Goal: Task Accomplishment & Management: Use online tool/utility

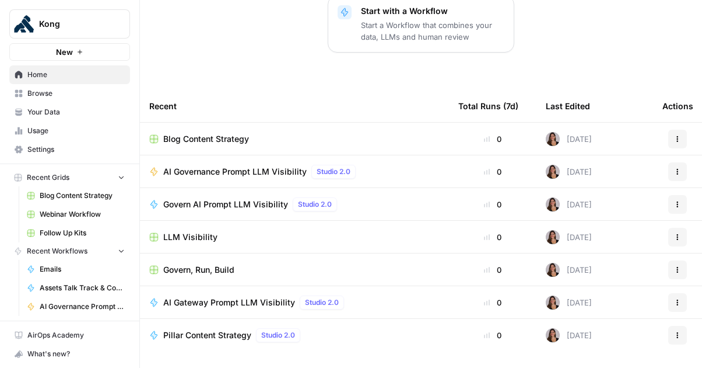
scroll to position [239, 0]
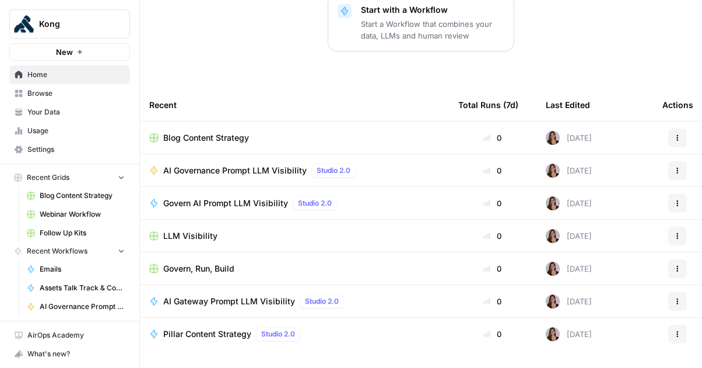
click at [214, 134] on span "Blog Content Strategy" at bounding box center [206, 138] width 86 height 12
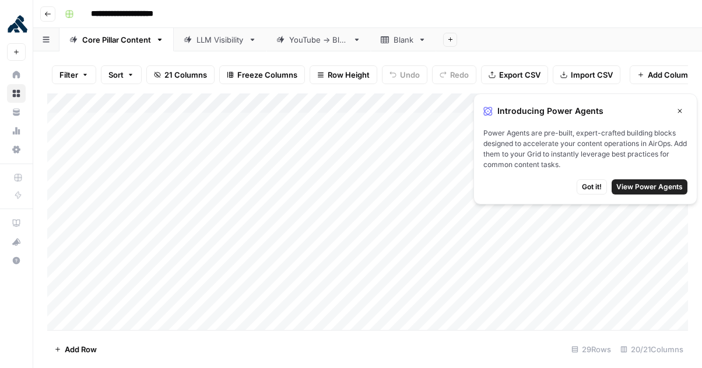
click at [596, 186] on span "Got it!" at bounding box center [592, 186] width 20 height 11
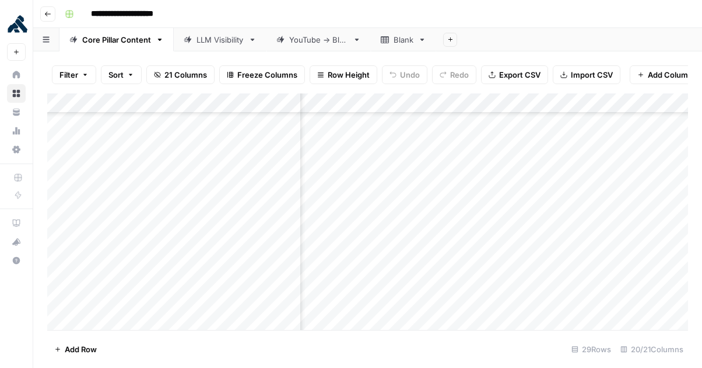
scroll to position [377, 1211]
click at [553, 263] on div "Add Column" at bounding box center [367, 211] width 641 height 237
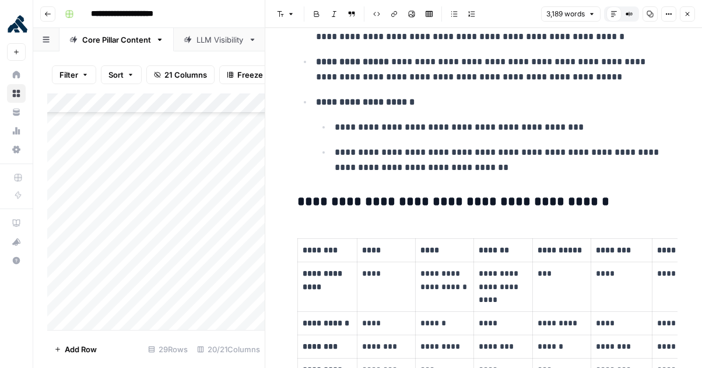
scroll to position [6273, 0]
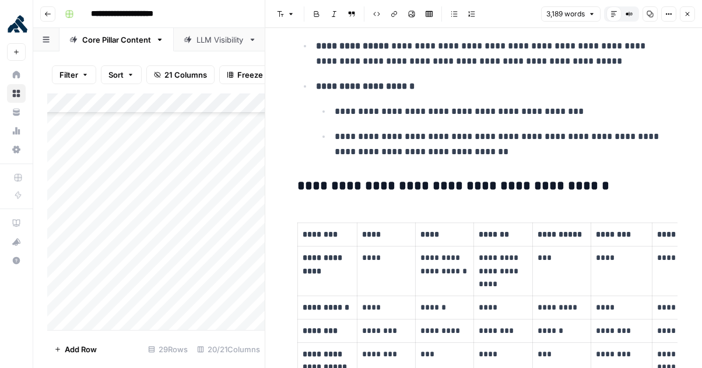
click at [146, 275] on div "Add Column" at bounding box center [156, 211] width 218 height 237
click at [693, 13] on button "Close" at bounding box center [687, 13] width 15 height 15
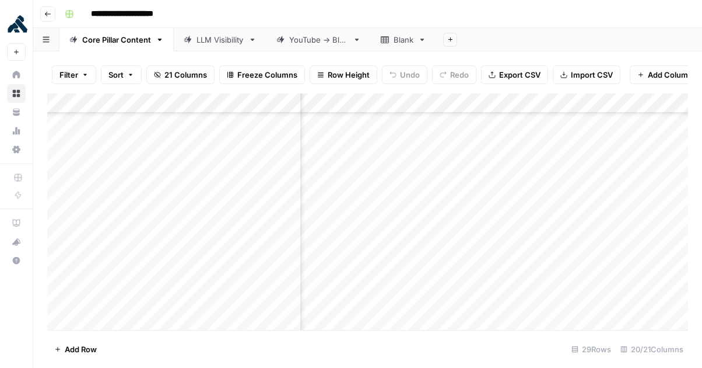
click at [241, 288] on div "Add Column" at bounding box center [367, 211] width 641 height 237
click at [241, 285] on div "Add Column" at bounding box center [367, 211] width 641 height 237
type textarea "*****"
click at [251, 331] on footer "Add Row 29 Rows 20/21 Columns" at bounding box center [367, 349] width 641 height 38
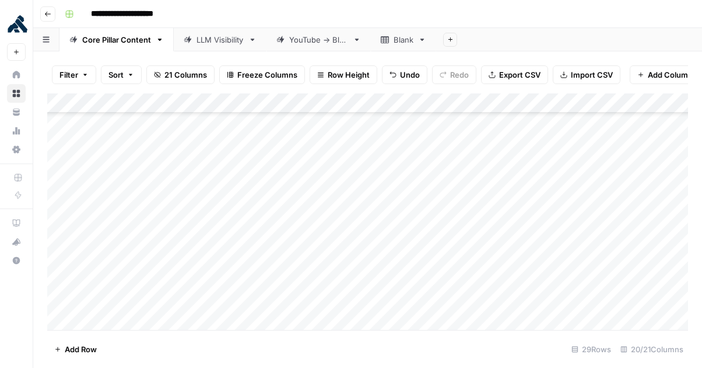
click at [353, 279] on div "Add Column" at bounding box center [367, 211] width 641 height 237
click at [161, 277] on div "Add Column" at bounding box center [367, 211] width 641 height 237
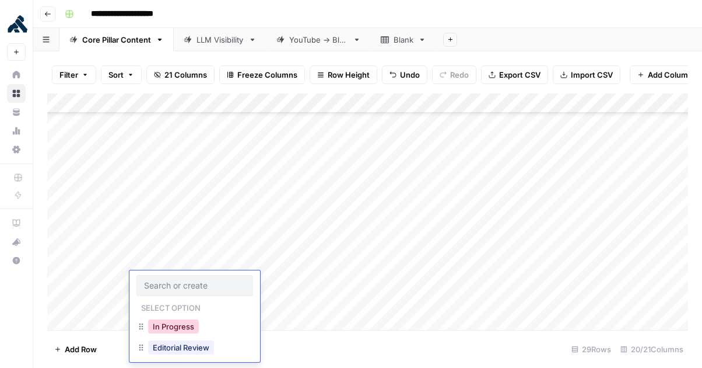
click at [169, 322] on button "In Progress" at bounding box center [173, 326] width 51 height 14
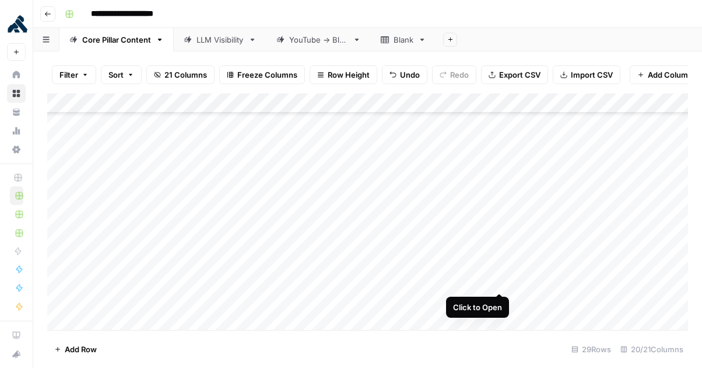
click at [499, 279] on div "Add Column" at bounding box center [367, 211] width 641 height 237
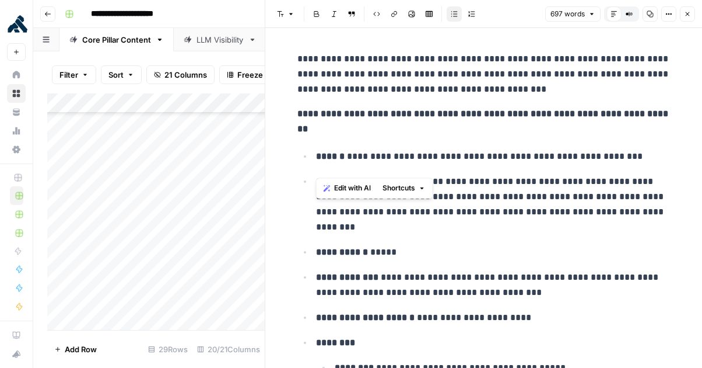
drag, startPoint x: 342, startPoint y: 142, endPoint x: 629, endPoint y: 154, distance: 286.7
click at [629, 154] on ul "**********" at bounding box center [484, 286] width 373 height 277
copy p "**********"
click at [689, 15] on icon "button" at bounding box center [688, 14] width 4 height 4
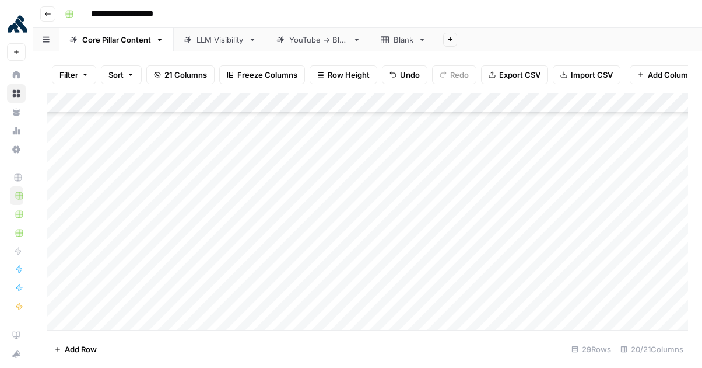
click at [581, 279] on div "Add Column" at bounding box center [367, 211] width 641 height 237
click at [581, 278] on div "Add Column" at bounding box center [367, 211] width 641 height 237
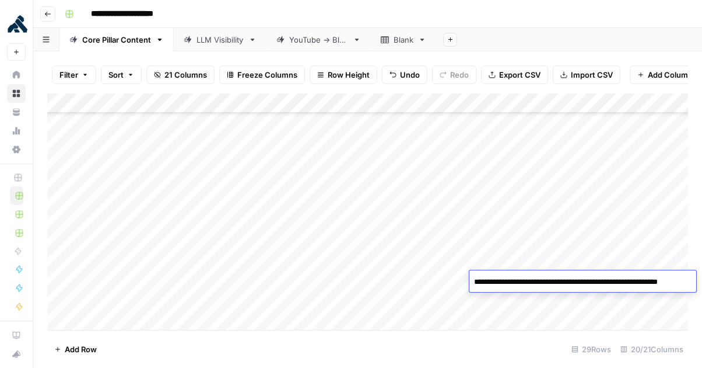
click at [472, 279] on textarea "**********" at bounding box center [583, 282] width 227 height 16
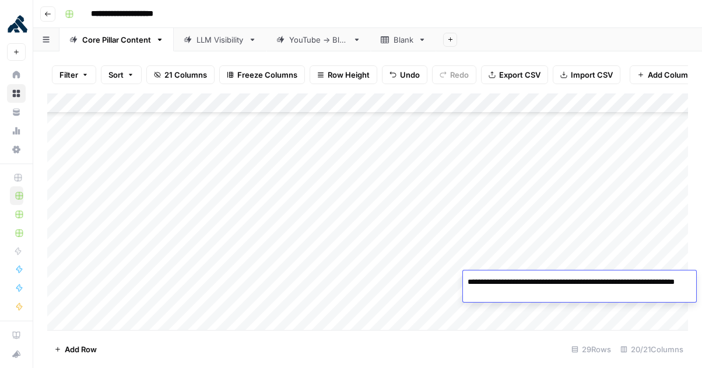
click at [522, 281] on textarea "**********" at bounding box center [579, 288] width 233 height 28
drag, startPoint x: 579, startPoint y: 281, endPoint x: 525, endPoint y: 280, distance: 53.7
click at [525, 280] on textarea "**********" at bounding box center [579, 288] width 233 height 28
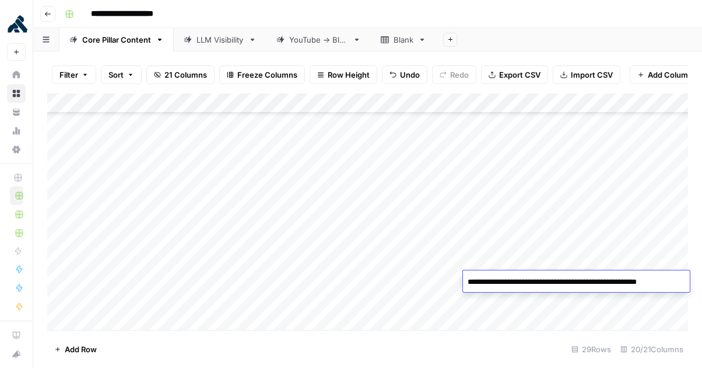
click at [582, 280] on textarea "**********" at bounding box center [576, 282] width 227 height 16
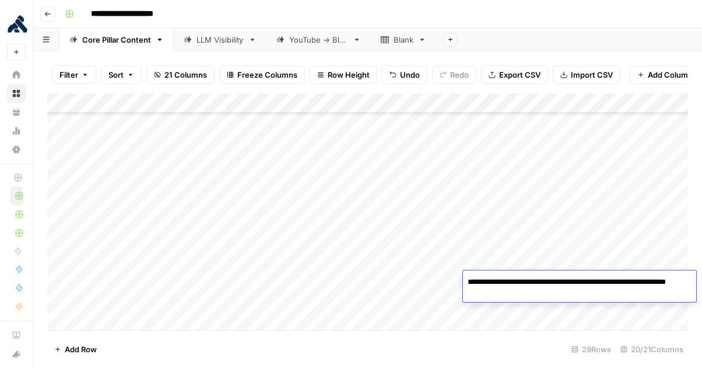
type textarea "**********"
click at [586, 289] on textarea "**********" at bounding box center [579, 288] width 233 height 28
click at [577, 304] on div "Add Column" at bounding box center [367, 211] width 641 height 237
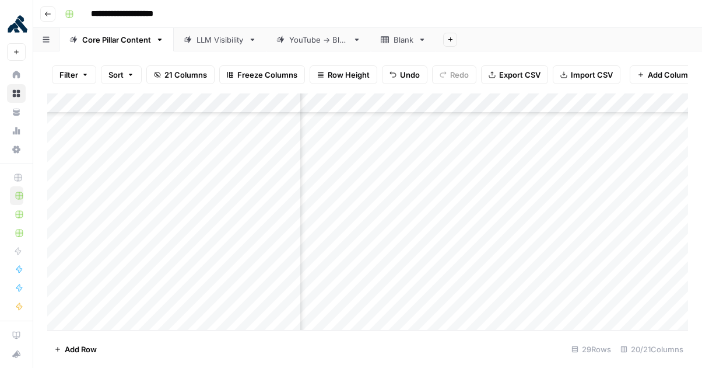
scroll to position [377, 153]
click at [348, 280] on div "Add Column" at bounding box center [367, 211] width 641 height 237
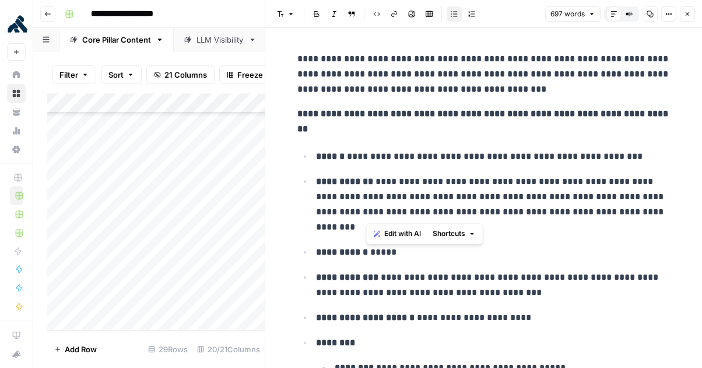
drag, startPoint x: 372, startPoint y: 164, endPoint x: 408, endPoint y: 207, distance: 56.0
click at [408, 207] on p "**********" at bounding box center [493, 204] width 355 height 61
copy p "**********"
click at [688, 14] on icon "button" at bounding box center [687, 14] width 7 height 7
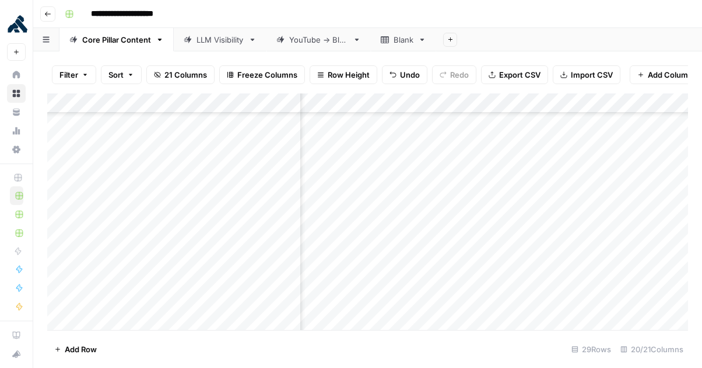
click at [619, 282] on div "Add Column" at bounding box center [367, 211] width 641 height 237
click at [618, 282] on textarea at bounding box center [603, 282] width 187 height 16
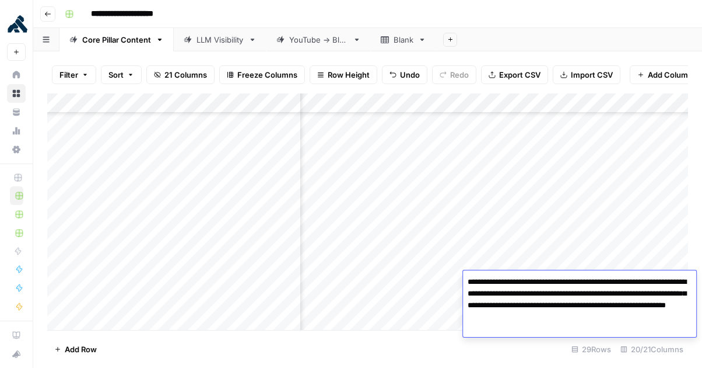
drag, startPoint x: 567, startPoint y: 282, endPoint x: 464, endPoint y: 280, distance: 102.1
click at [464, 280] on textarea "**********" at bounding box center [579, 299] width 233 height 51
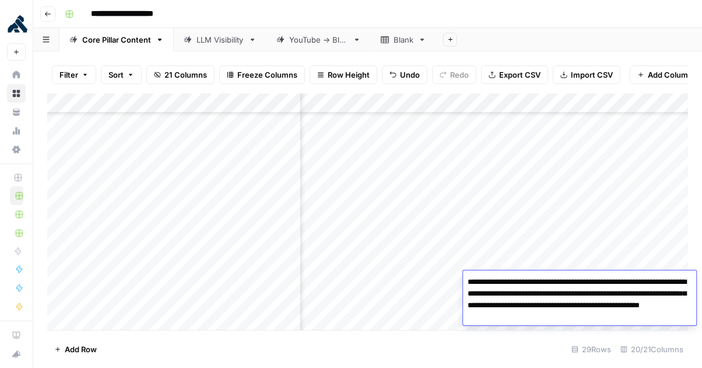
click at [538, 282] on textarea "**********" at bounding box center [579, 299] width 233 height 51
drag, startPoint x: 512, startPoint y: 293, endPoint x: 505, endPoint y: 293, distance: 6.4
click at [505, 293] on textarea "**********" at bounding box center [579, 299] width 233 height 51
click at [542, 293] on textarea "**********" at bounding box center [579, 299] width 233 height 51
click at [530, 306] on textarea "**********" at bounding box center [579, 299] width 233 height 51
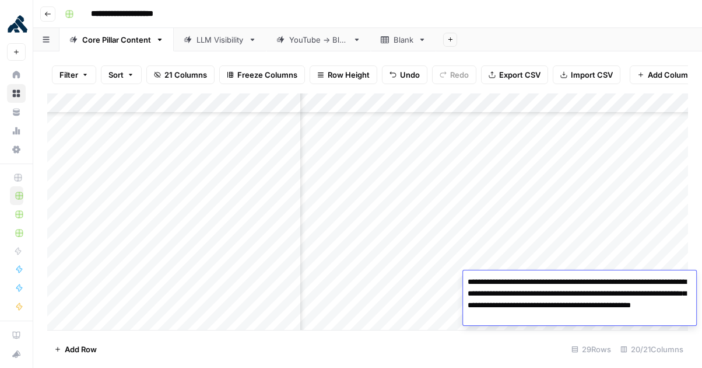
click at [543, 295] on textarea "**********" at bounding box center [579, 299] width 233 height 51
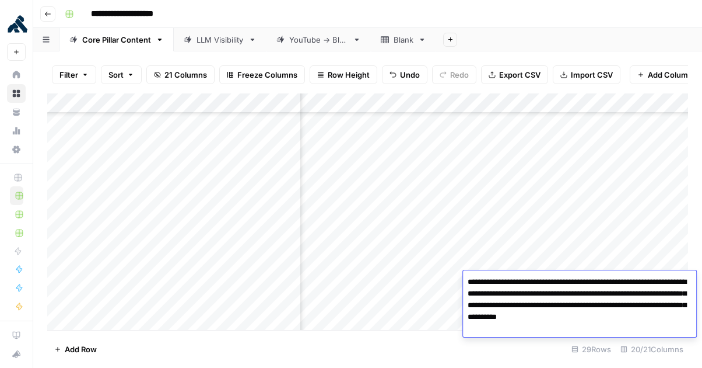
click at [565, 328] on textarea "**********" at bounding box center [579, 305] width 233 height 63
drag, startPoint x: 633, startPoint y: 316, endPoint x: 646, endPoint y: 341, distance: 28.5
click at [646, 341] on body "**********" at bounding box center [351, 184] width 702 height 368
click at [639, 306] on textarea "**********" at bounding box center [579, 305] width 233 height 63
drag, startPoint x: 631, startPoint y: 302, endPoint x: 655, endPoint y: 328, distance: 35.1
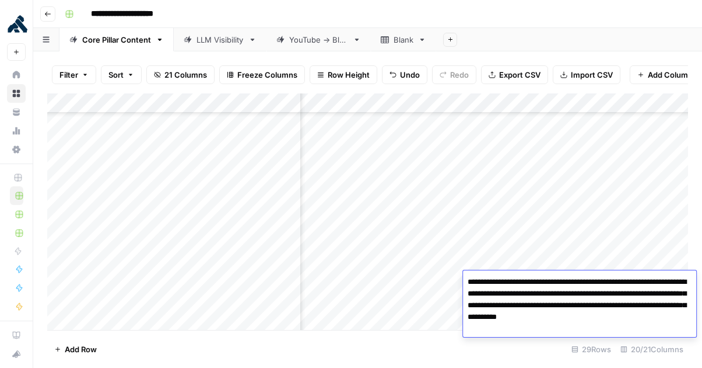
click at [655, 328] on textarea "**********" at bounding box center [579, 305] width 233 height 63
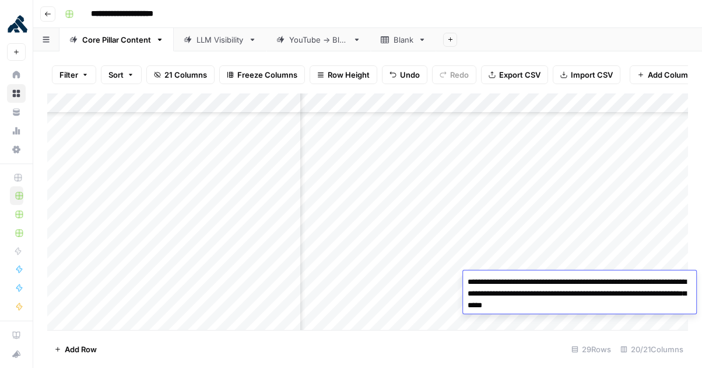
type textarea "**********"
click at [440, 304] on div "Add Column" at bounding box center [367, 211] width 641 height 237
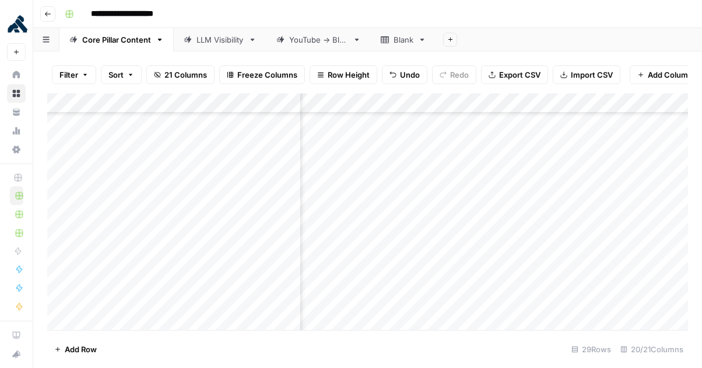
scroll to position [377, 52]
click at [446, 279] on div "Add Column" at bounding box center [367, 211] width 641 height 237
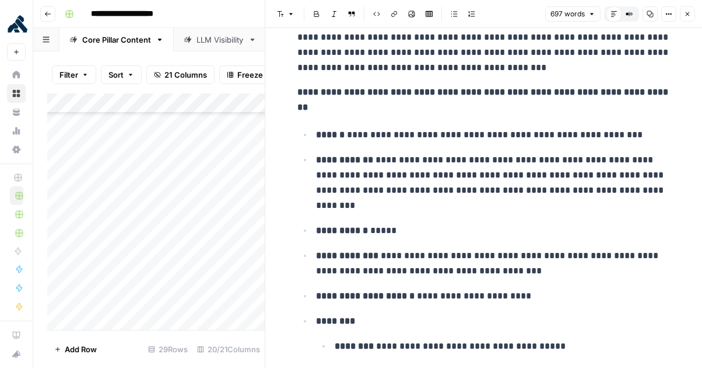
scroll to position [34, 0]
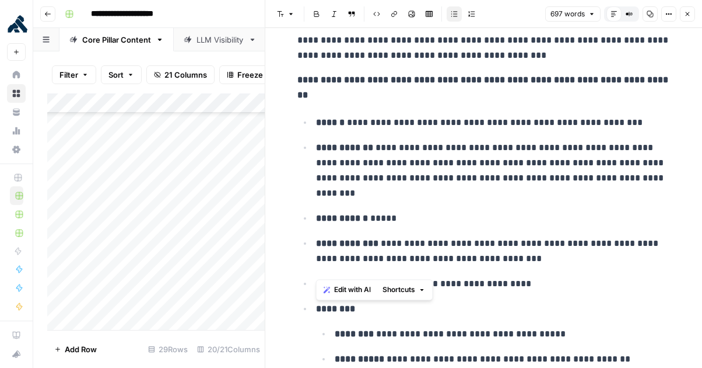
drag, startPoint x: 389, startPoint y: 225, endPoint x: 539, endPoint y: 250, distance: 152.7
click at [539, 250] on ul "**********" at bounding box center [484, 252] width 373 height 277
copy p "**********"
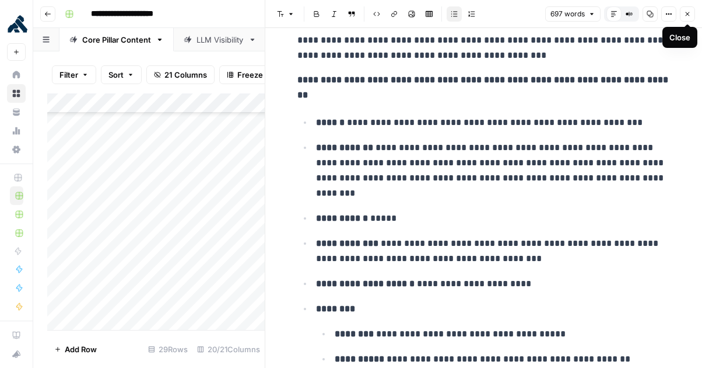
click at [691, 13] on button "Close" at bounding box center [687, 13] width 15 height 15
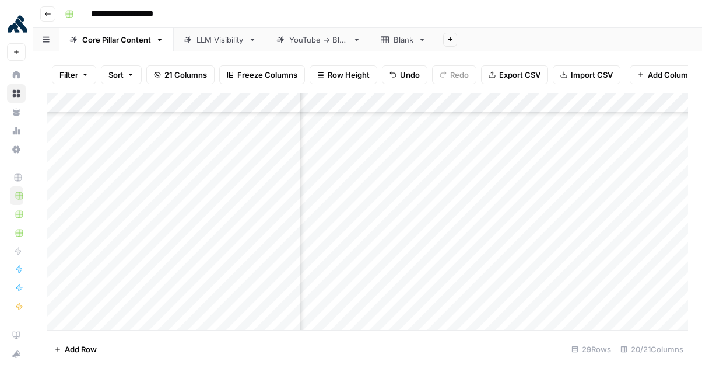
scroll to position [377, 347]
click at [537, 279] on div "Add Column" at bounding box center [367, 211] width 641 height 237
type textarea "*****"
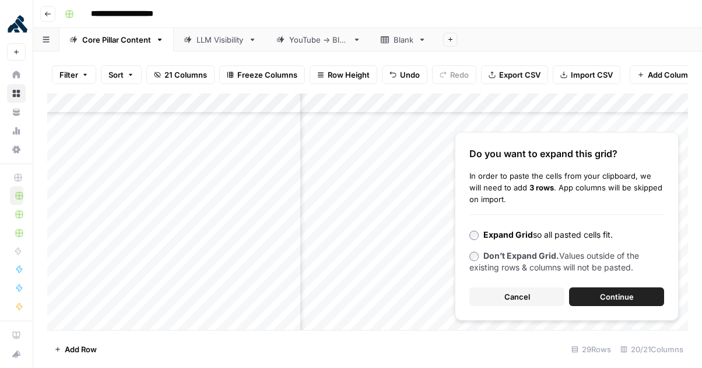
click at [523, 297] on span "Cancel" at bounding box center [518, 297] width 26 height 12
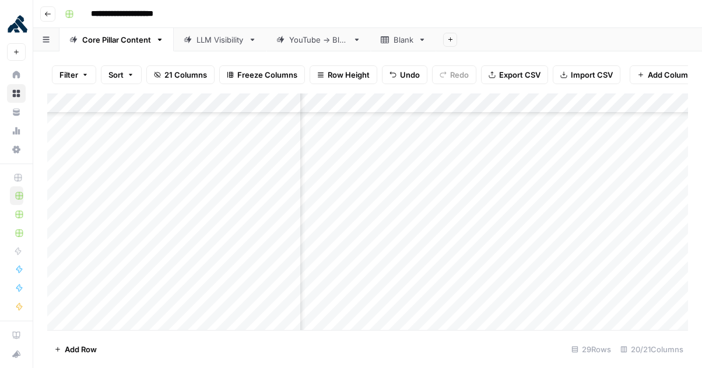
click at [614, 262] on div "Add Column" at bounding box center [367, 211] width 641 height 237
click at [605, 274] on div "Add Column" at bounding box center [367, 211] width 641 height 237
click at [604, 274] on div "Add Column" at bounding box center [367, 211] width 641 height 237
click at [604, 274] on textarea at bounding box center [665, 282] width 187 height 16
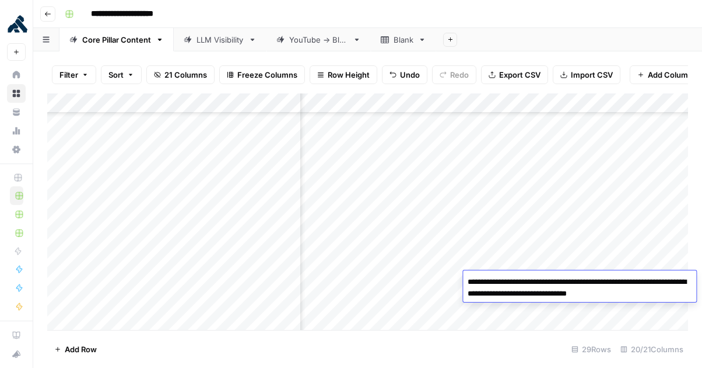
type textarea "**********"
click at [400, 309] on div "Add Column" at bounding box center [367, 211] width 641 height 237
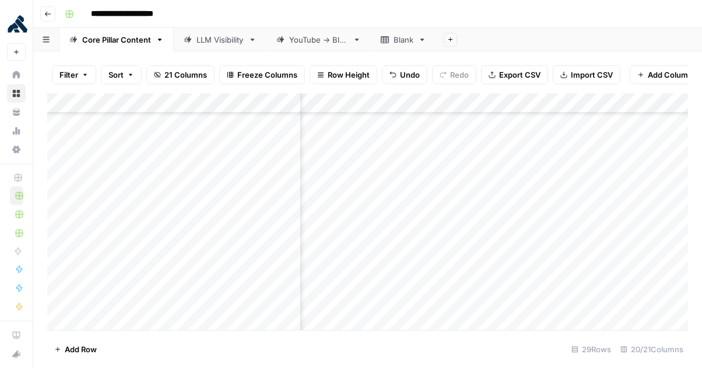
scroll to position [377, 0]
click at [502, 279] on div "Add Column" at bounding box center [367, 211] width 641 height 237
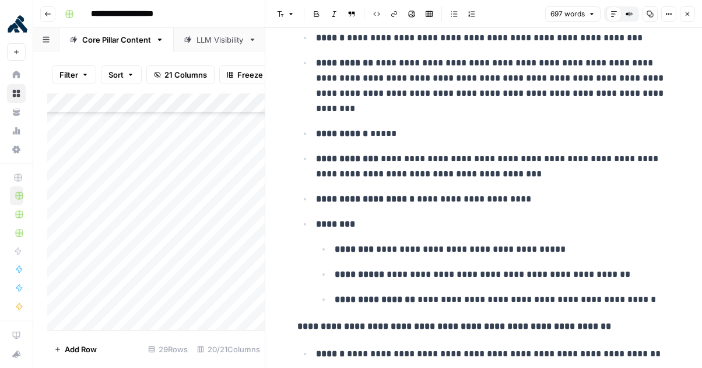
scroll to position [132, 0]
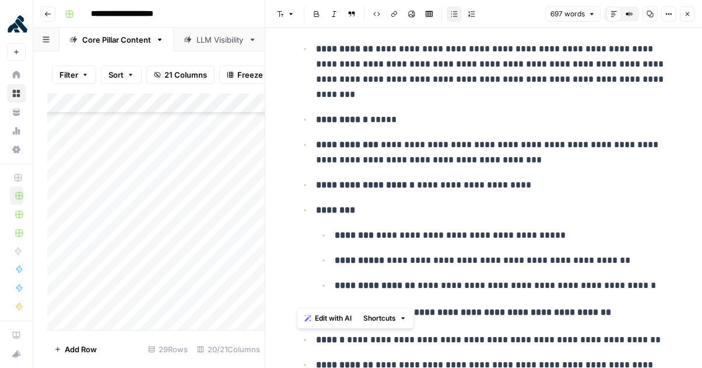
drag, startPoint x: 316, startPoint y: 192, endPoint x: 652, endPoint y: 277, distance: 347.1
copy li "**********"
click at [685, 14] on icon "button" at bounding box center [687, 14] width 7 height 7
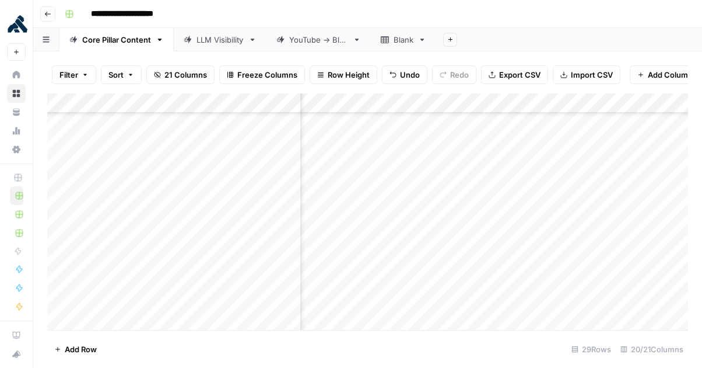
scroll to position [377, 556]
click at [439, 278] on div "Add Column" at bounding box center [367, 211] width 641 height 237
type textarea "*"
type textarea "**********"
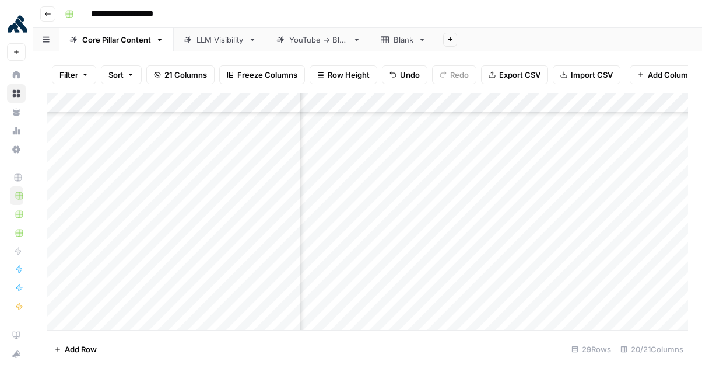
click at [500, 316] on div "Add Column" at bounding box center [367, 211] width 641 height 237
click at [539, 261] on div "Add Column" at bounding box center [367, 211] width 641 height 237
click at [539, 261] on textarea at bounding box center [597, 262] width 187 height 16
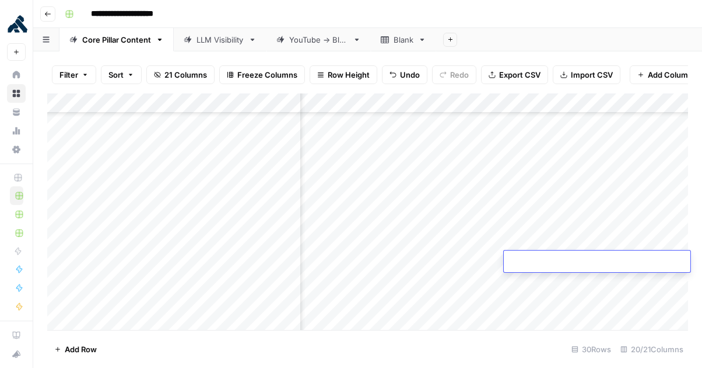
type textarea "**********"
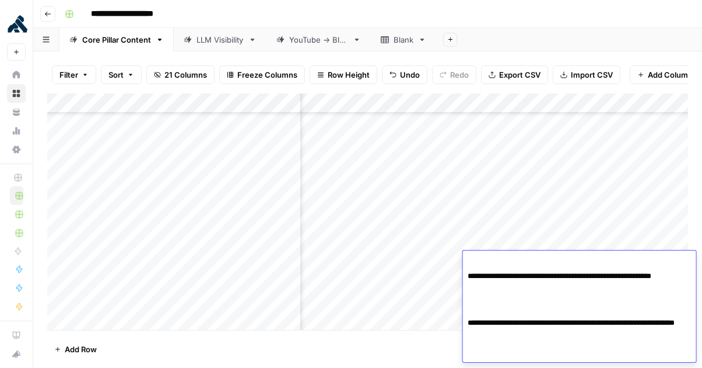
click at [351, 310] on div "Add Column" at bounding box center [367, 211] width 641 height 237
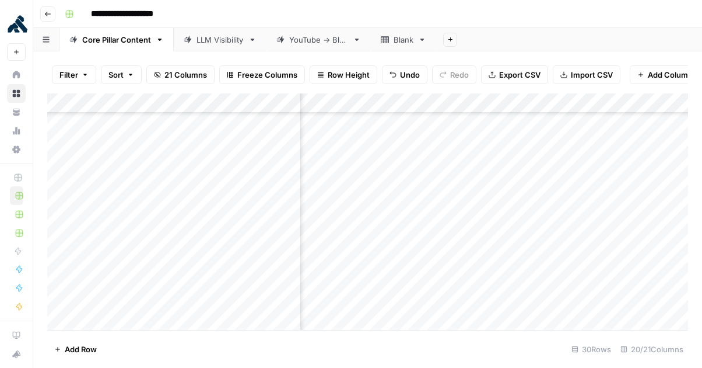
click at [641, 260] on div "Add Column" at bounding box center [367, 211] width 641 height 237
click at [431, 263] on div "Add Column" at bounding box center [367, 211] width 641 height 237
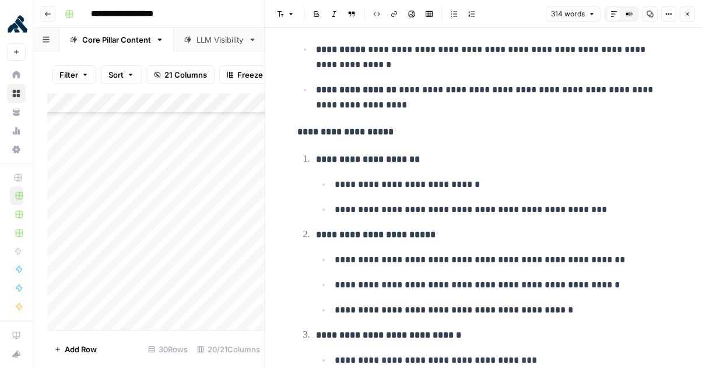
scroll to position [185, 0]
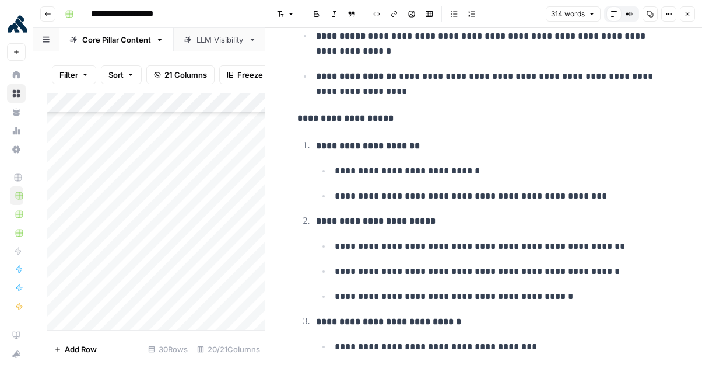
click at [692, 18] on button "Close" at bounding box center [687, 13] width 15 height 15
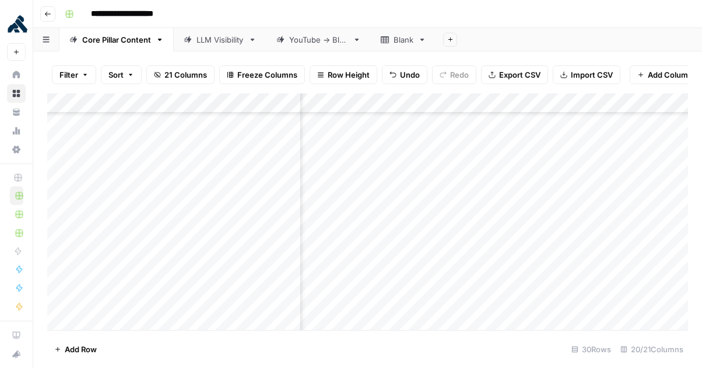
click at [498, 258] on div "Add Column" at bounding box center [367, 211] width 641 height 237
click at [381, 260] on div "Add Column" at bounding box center [367, 211] width 641 height 237
click at [569, 259] on div "Add Column" at bounding box center [367, 211] width 641 height 237
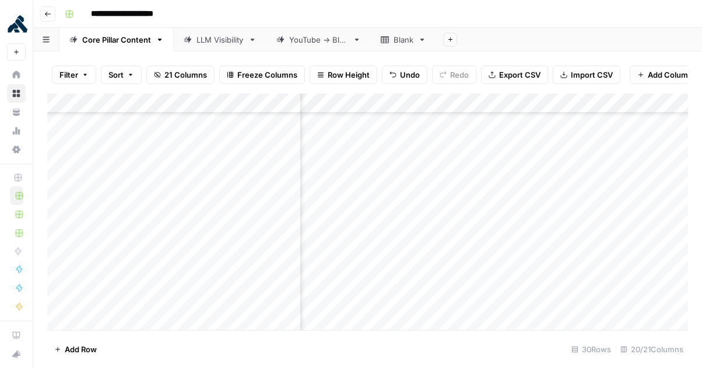
scroll to position [397, 1251]
click at [393, 106] on div "Add Column" at bounding box center [367, 211] width 641 height 237
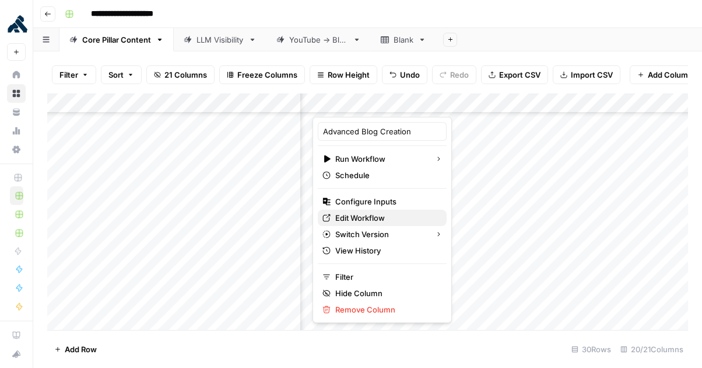
click at [399, 220] on span "Edit Workflow" at bounding box center [386, 218] width 102 height 12
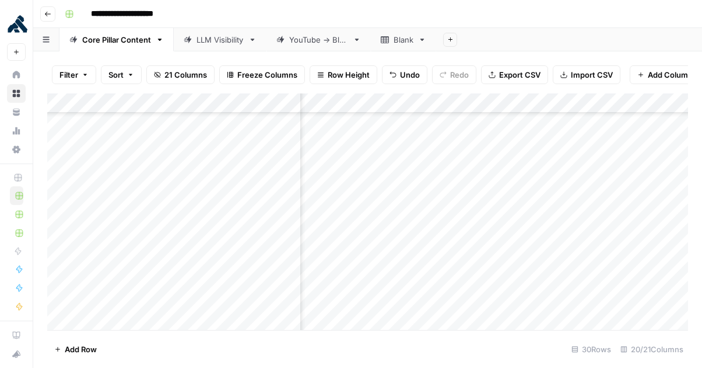
click at [396, 103] on div "Add Column" at bounding box center [367, 211] width 641 height 237
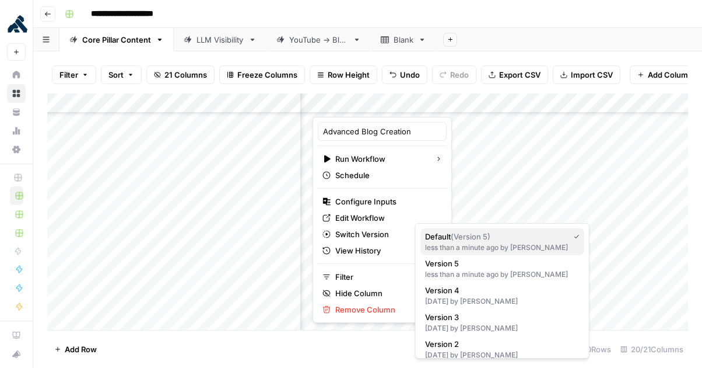
click at [462, 241] on span "Default ( Version 5 )" at bounding box center [494, 236] width 139 height 12
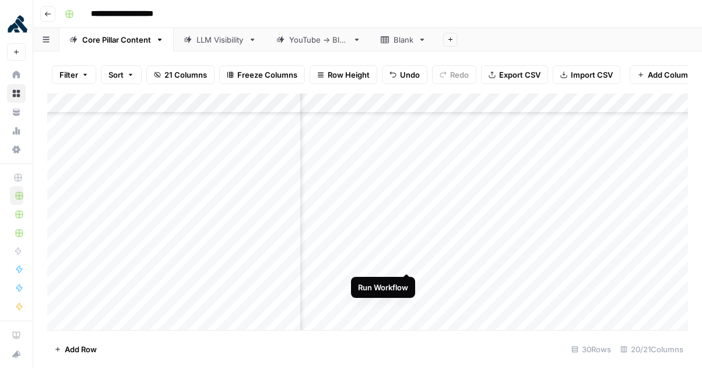
click at [406, 263] on div "Add Column" at bounding box center [367, 211] width 641 height 237
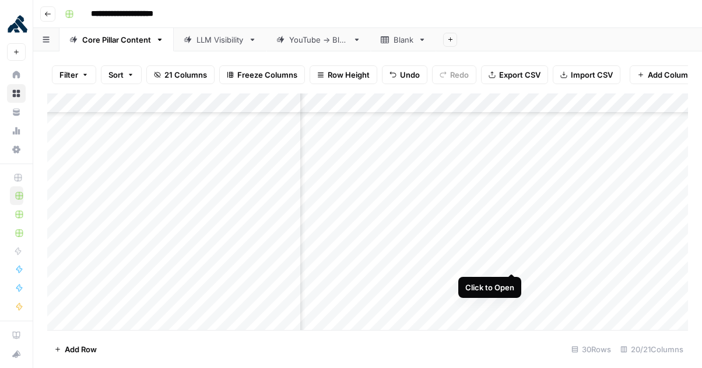
click at [515, 261] on div "Add Column" at bounding box center [367, 211] width 641 height 237
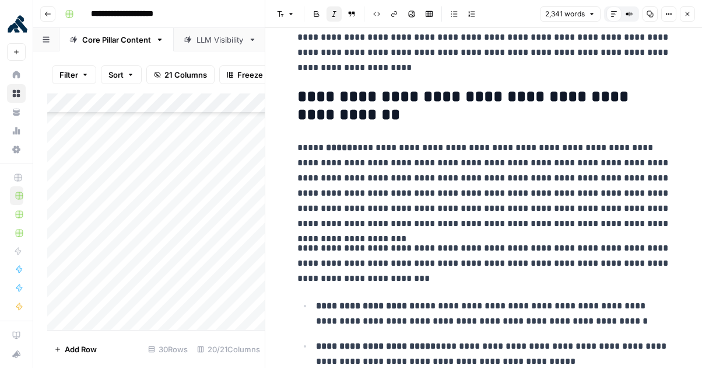
scroll to position [472, 0]
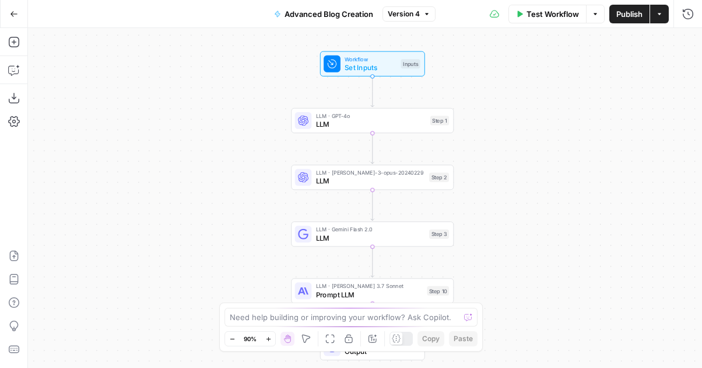
click at [359, 123] on span "LLM" at bounding box center [371, 124] width 110 height 11
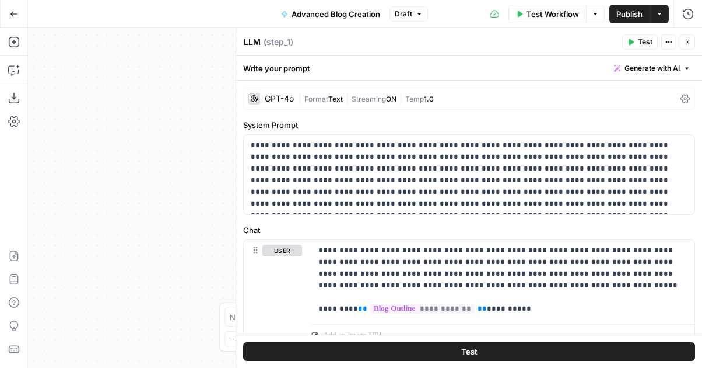
click at [298, 100] on div "GPT-4o | Format Text | Streaming ON | Temp 1.0" at bounding box center [469, 99] width 452 height 22
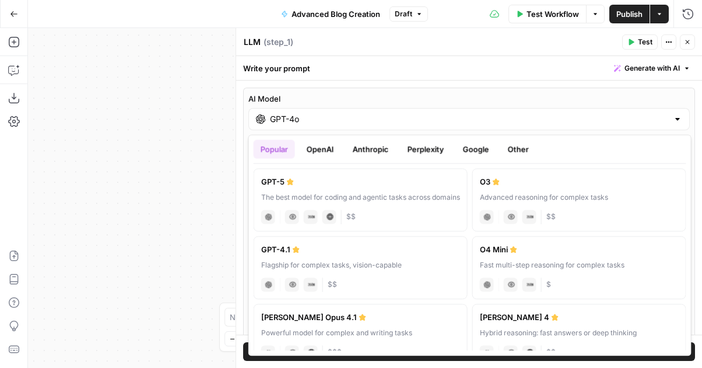
click at [359, 123] on input "GPT-4o" at bounding box center [469, 119] width 399 height 12
click at [324, 149] on button "OpenAI" at bounding box center [320, 148] width 41 height 19
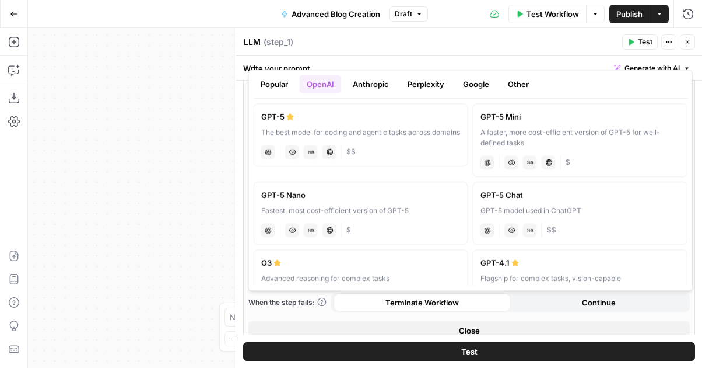
click at [545, 200] on label "GPT-5 Chat GPT-5 model used in ChatGPT chat Vision Capabilities JSON Mode $$" at bounding box center [580, 212] width 215 height 63
type input "GPT-5 Chat"
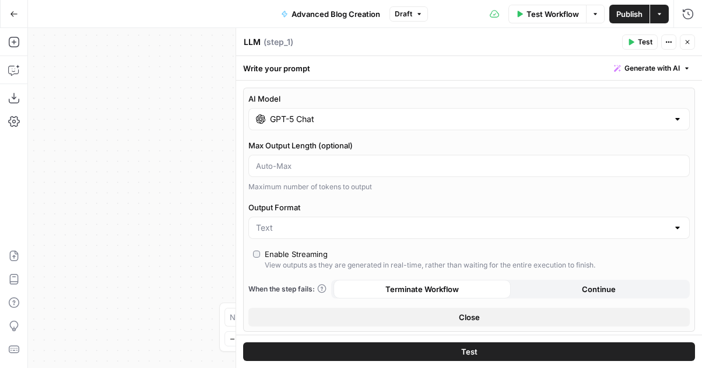
click at [693, 42] on button "Close" at bounding box center [687, 41] width 15 height 15
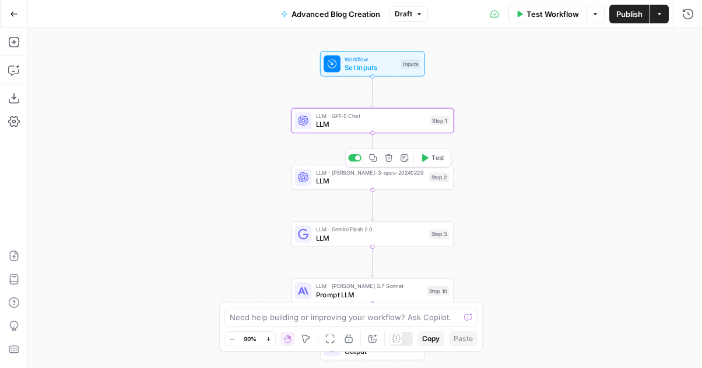
click at [358, 184] on span "LLM" at bounding box center [370, 181] width 109 height 11
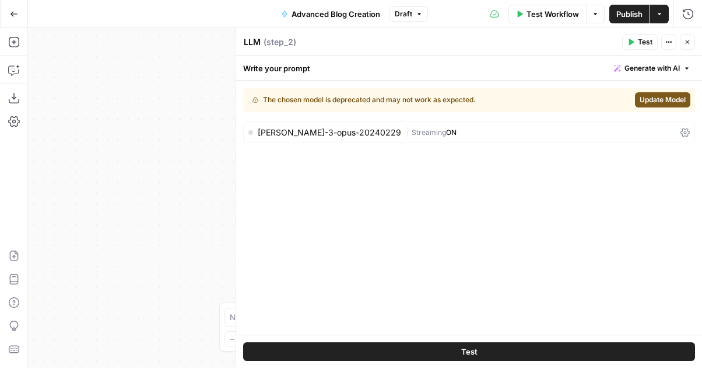
click at [681, 97] on span "Update Model" at bounding box center [663, 100] width 46 height 11
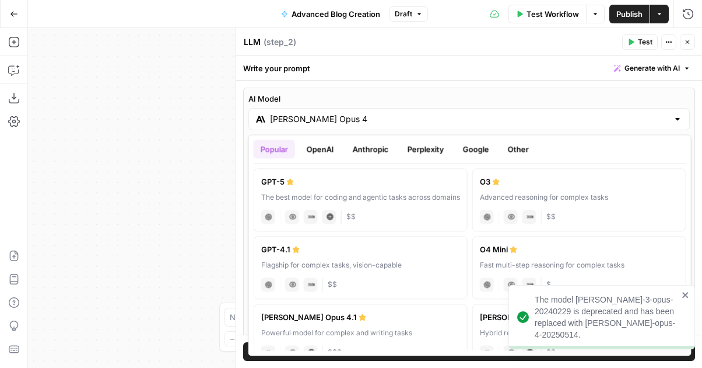
click at [469, 114] on input "Claude Opus 4" at bounding box center [469, 119] width 399 height 12
click at [372, 150] on button "Anthropic" at bounding box center [371, 148] width 50 height 19
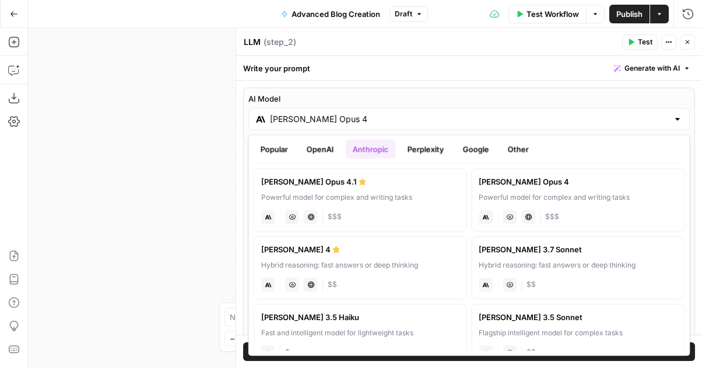
click at [422, 212] on div "anthropic Vision Capabilities Live Web Research $$$" at bounding box center [360, 215] width 198 height 16
type input "Claude Opus 4.1"
click at [412, 116] on input "Claude Opus 4.1" at bounding box center [469, 119] width 399 height 12
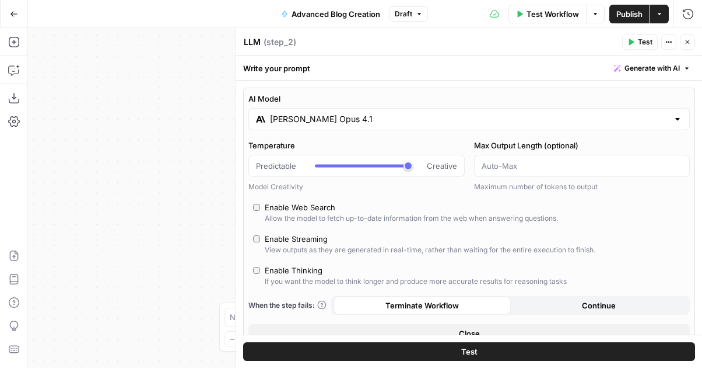
click at [417, 90] on div "AI Model Claude Opus 4.1 Temperature Predictable Creative Model Creativity Max …" at bounding box center [469, 218] width 452 height 260
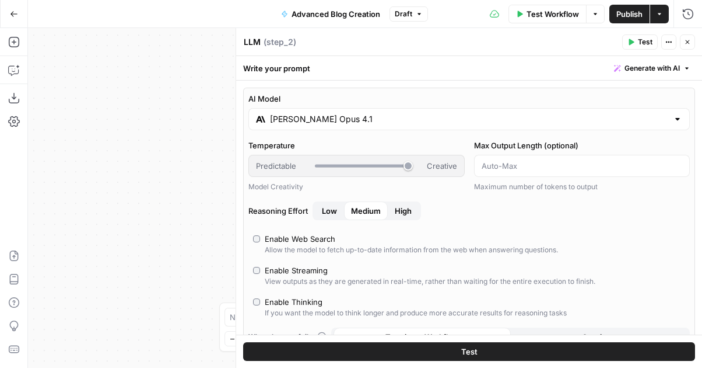
click at [691, 41] on button "Close" at bounding box center [687, 41] width 15 height 15
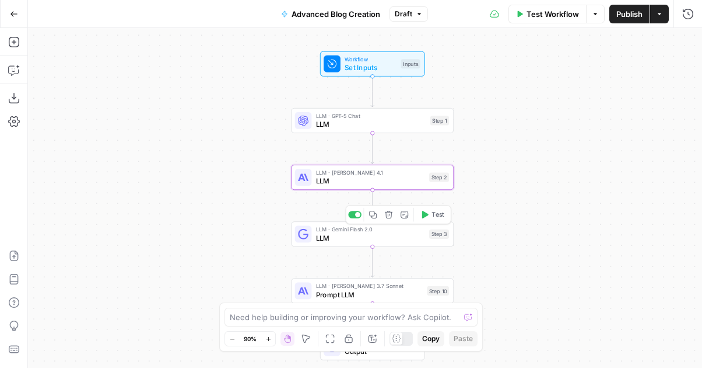
click at [368, 235] on span "LLM" at bounding box center [370, 237] width 109 height 11
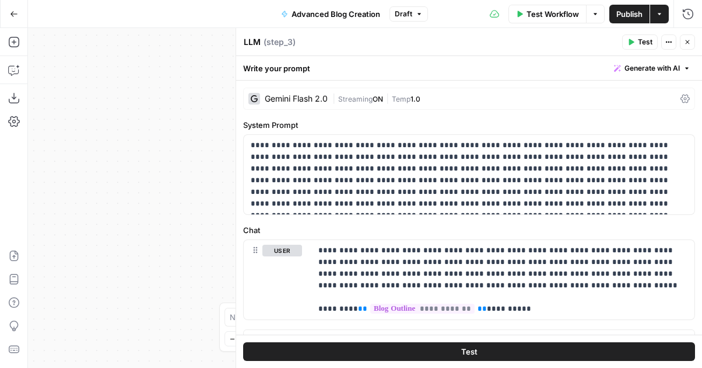
click at [306, 99] on div "Gemini Flash 2.0" at bounding box center [296, 99] width 63 height 8
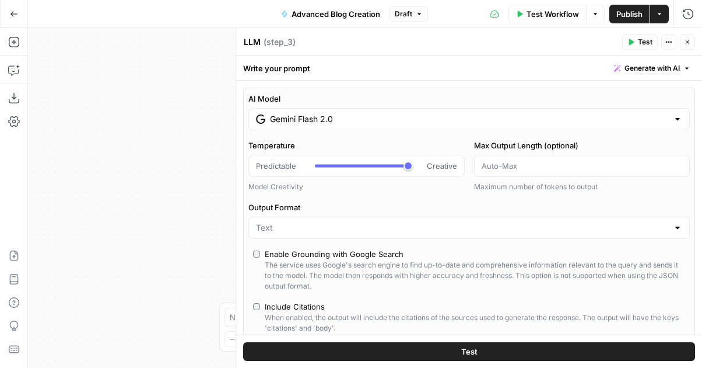
click at [357, 121] on input "Gemini Flash 2.0" at bounding box center [469, 119] width 399 height 12
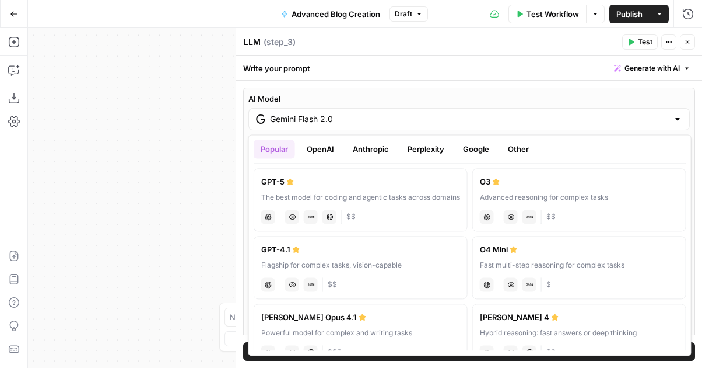
click at [477, 152] on button "Google" at bounding box center [476, 148] width 40 height 19
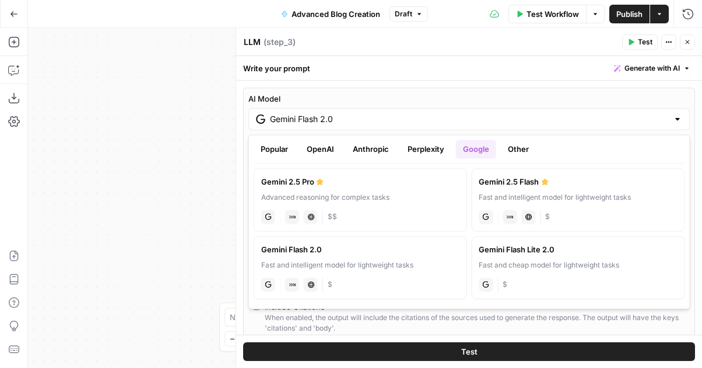
click at [445, 202] on label "Gemini 2.5 Pro Advanced reasoning for complex tasks gemini JSON Mode Live Web R…" at bounding box center [361, 199] width 214 height 63
type input "Gemini 2.5 Pro"
click at [635, 93] on label "AI Model" at bounding box center [470, 99] width 442 height 12
click at [635, 113] on input "Gemini 2.5 Pro" at bounding box center [469, 119] width 399 height 12
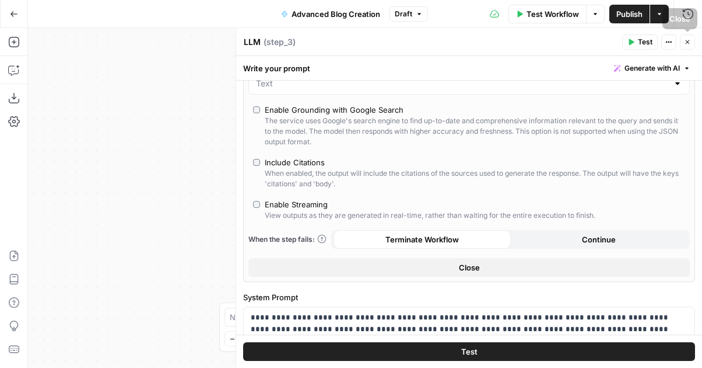
scroll to position [113, 0]
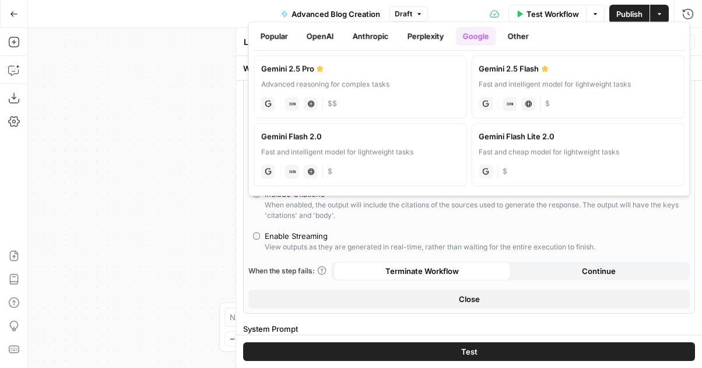
click at [635, 235] on label "Enable Streaming View outputs as they are generated in real-time, rather than w…" at bounding box center [469, 241] width 432 height 22
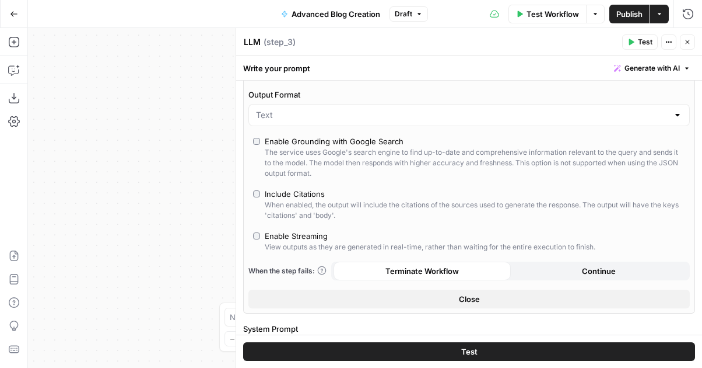
click at [268, 233] on div "Enable Streaming" at bounding box center [296, 236] width 63 height 12
click at [687, 41] on icon "button" at bounding box center [688, 42] width 4 height 4
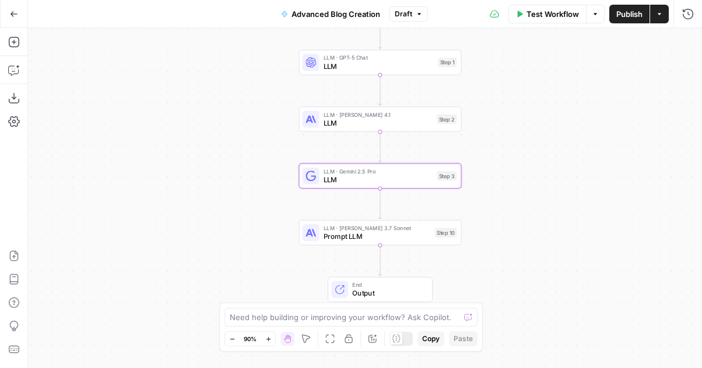
click at [371, 234] on span "Prompt LLM" at bounding box center [377, 236] width 107 height 11
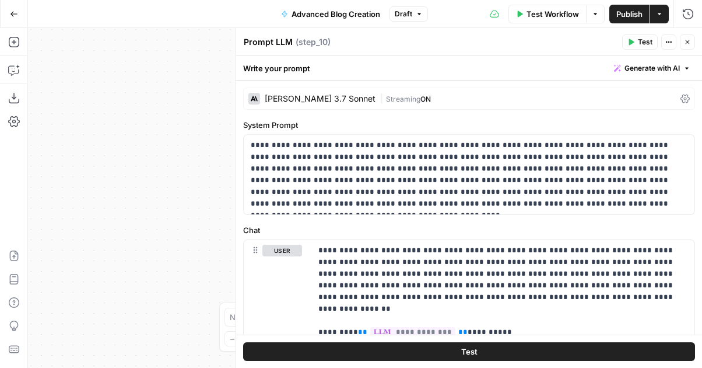
click at [313, 97] on div "Claude 3.7 Sonnet" at bounding box center [320, 99] width 111 height 8
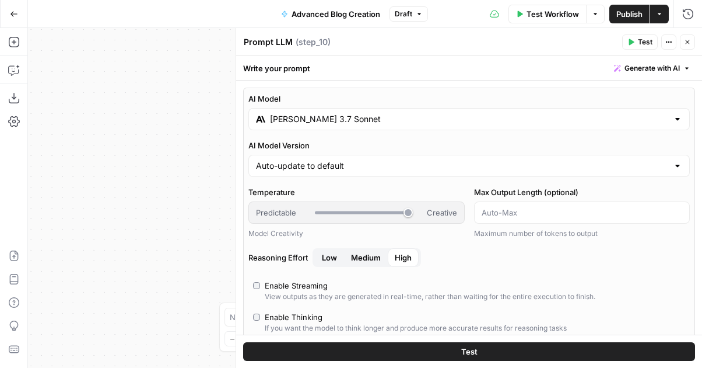
click at [333, 121] on input "Claude 3.7 Sonnet" at bounding box center [469, 119] width 399 height 12
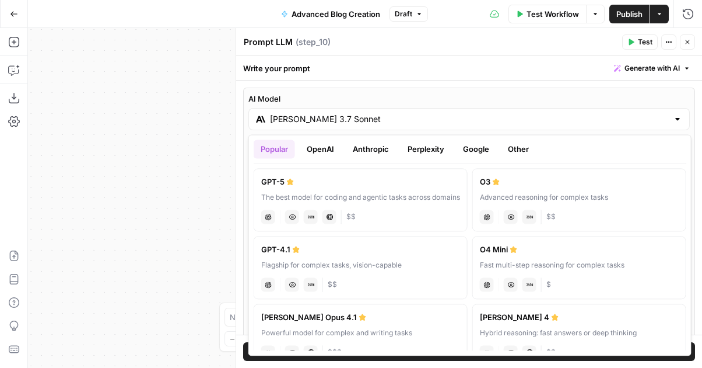
click at [522, 146] on button "Other" at bounding box center [518, 148] width 35 height 19
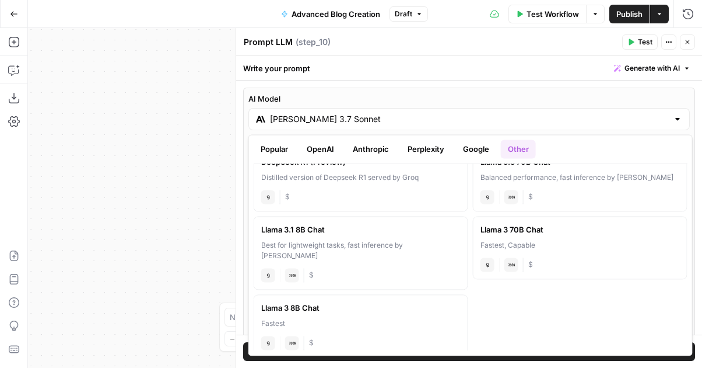
scroll to position [0, 0]
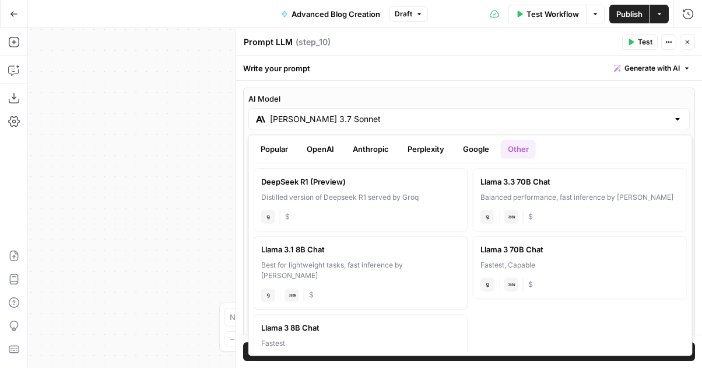
click at [489, 146] on button "Google" at bounding box center [476, 148] width 40 height 19
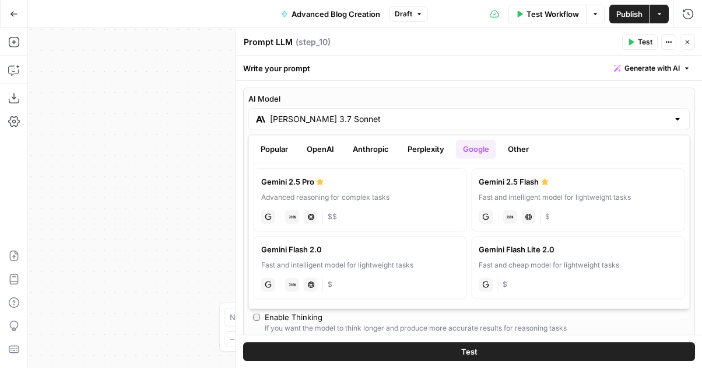
click at [415, 149] on button "Perplexity" at bounding box center [426, 148] width 51 height 19
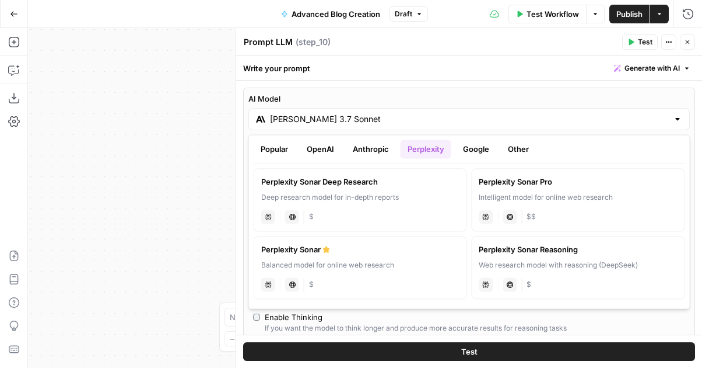
click at [361, 152] on button "Anthropic" at bounding box center [371, 148] width 50 height 19
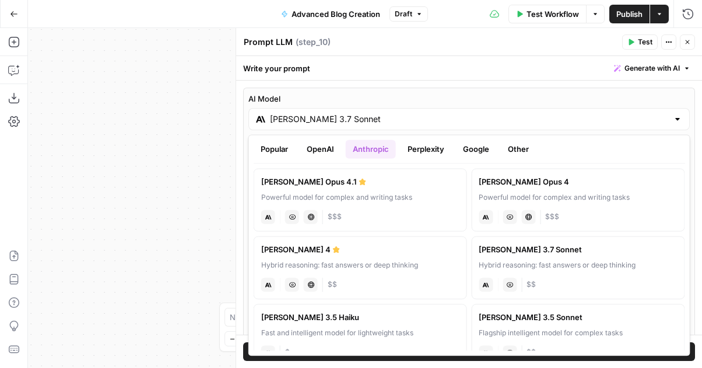
click at [413, 201] on div "Powerful model for complex and writing tasks" at bounding box center [360, 197] width 198 height 11
type input "Claude Opus 4.1"
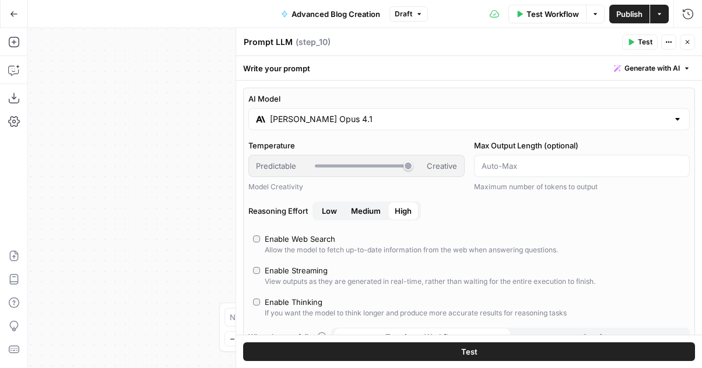
click at [682, 89] on div "AI Model Claude Opus 4.1 Temperature Predictable Creative Model Creativity Max …" at bounding box center [469, 234] width 452 height 292
click at [681, 96] on label "AI Model" at bounding box center [470, 99] width 442 height 12
click at [669, 113] on input "Claude Opus 4.1" at bounding box center [469, 119] width 399 height 12
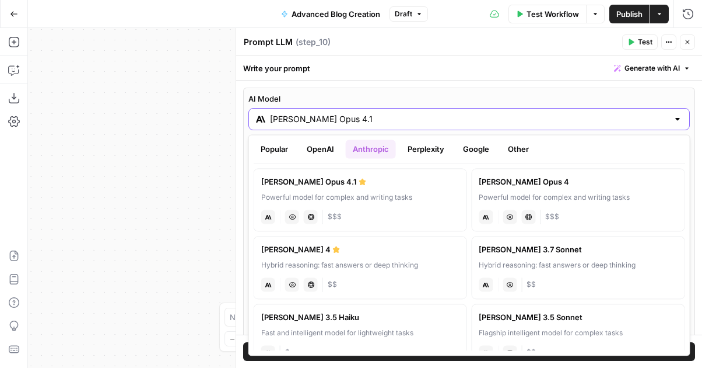
click at [681, 95] on label "AI Model" at bounding box center [470, 99] width 442 height 12
click at [669, 113] on input "Claude Opus 4.1" at bounding box center [469, 119] width 399 height 12
click at [680, 97] on label "AI Model" at bounding box center [470, 99] width 442 height 12
click at [669, 113] on input "Claude Opus 4.1" at bounding box center [469, 119] width 399 height 12
click at [439, 194] on div "Powerful model for complex and writing tasks" at bounding box center [360, 197] width 198 height 11
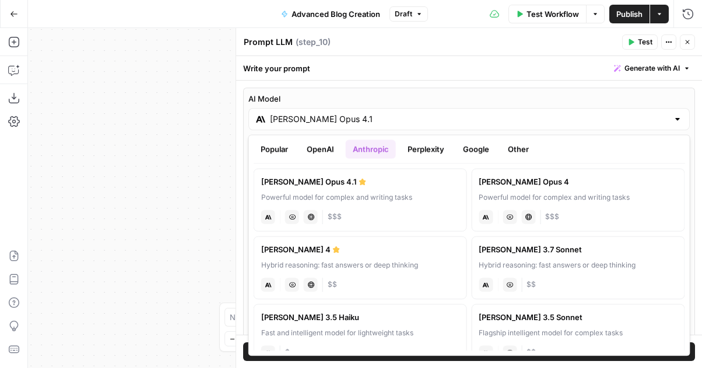
click at [630, 103] on label "AI Model" at bounding box center [470, 99] width 442 height 12
click at [630, 113] on input "Claude Opus 4.1" at bounding box center [469, 119] width 399 height 12
click at [630, 98] on label "AI Model" at bounding box center [470, 99] width 442 height 12
click at [630, 113] on input "Claude Opus 4.1" at bounding box center [469, 119] width 399 height 12
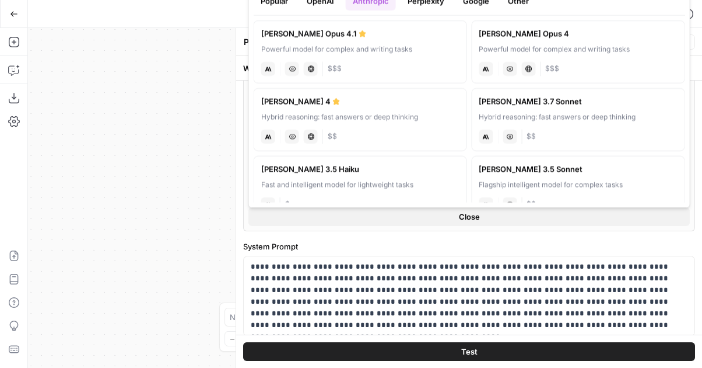
scroll to position [148, 0]
click at [487, 216] on button "Close" at bounding box center [470, 217] width 442 height 19
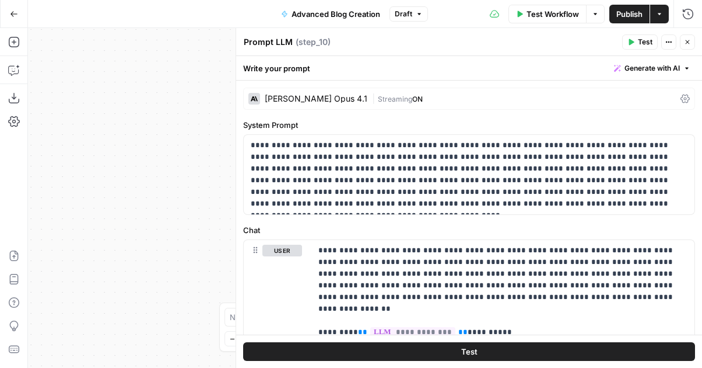
click at [300, 102] on div "Claude Opus 4.1" at bounding box center [316, 99] width 103 height 8
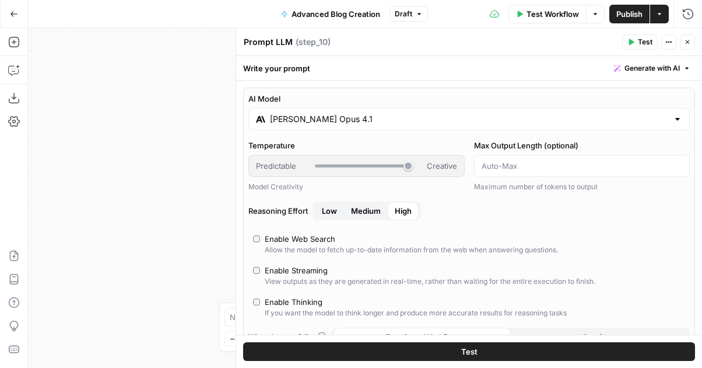
click at [367, 209] on span "Medium" at bounding box center [366, 211] width 30 height 12
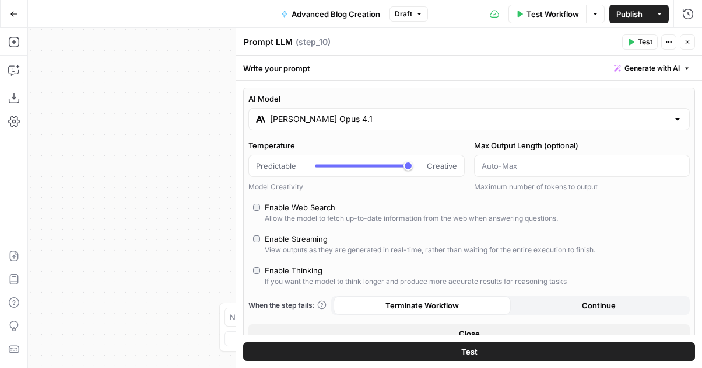
click at [261, 270] on label "Enable Thinking If you want the model to think longer and produce more accurate…" at bounding box center [469, 275] width 432 height 22
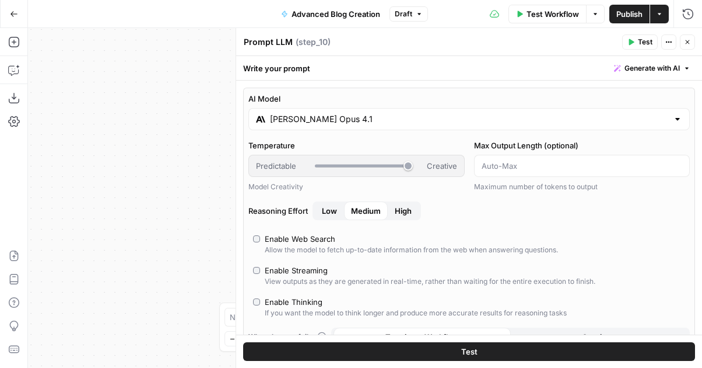
click at [523, 233] on div "Enable Web Search" at bounding box center [411, 239] width 293 height 12
click at [684, 39] on button "Close" at bounding box center [687, 41] width 15 height 15
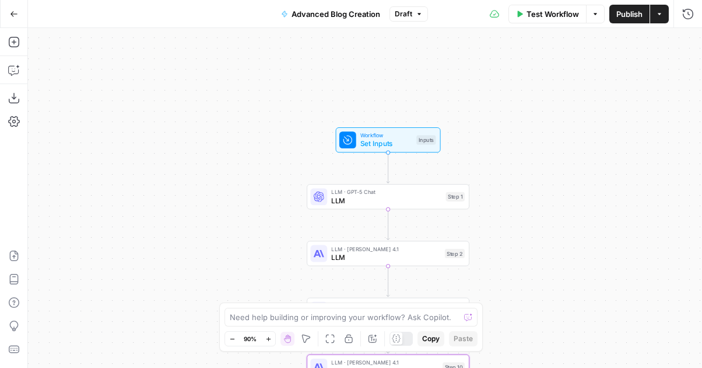
click at [618, 13] on span "Publish" at bounding box center [630, 14] width 26 height 12
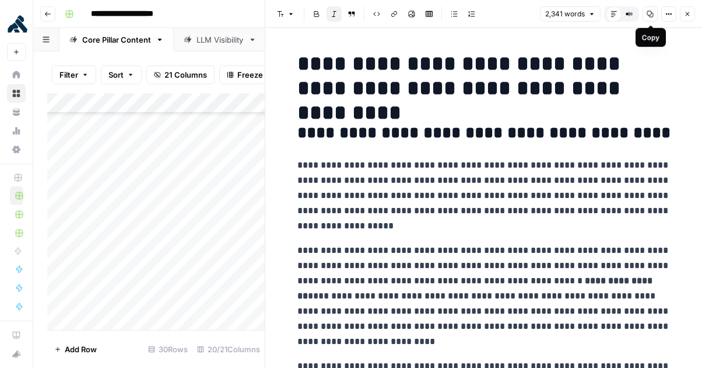
click at [653, 12] on icon "button" at bounding box center [650, 14] width 7 height 7
